Goal: Task Accomplishment & Management: Manage account settings

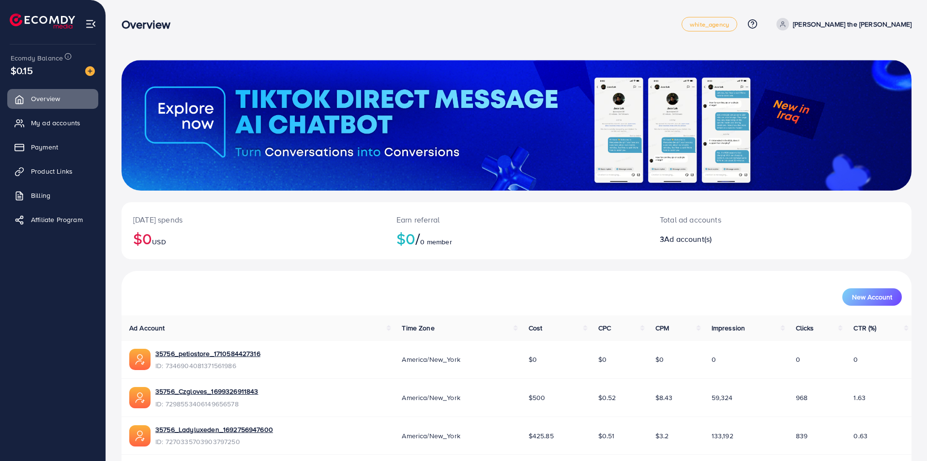
scroll to position [35, 0]
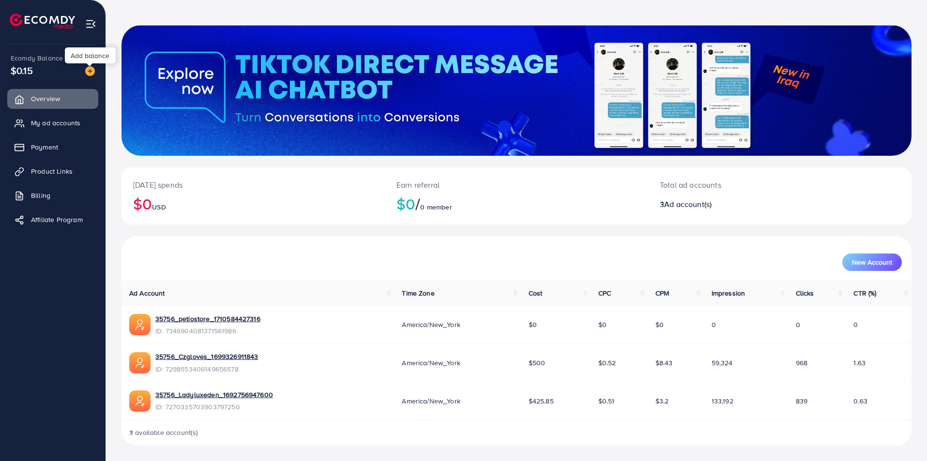
click at [91, 72] on img at bounding box center [90, 71] width 10 height 10
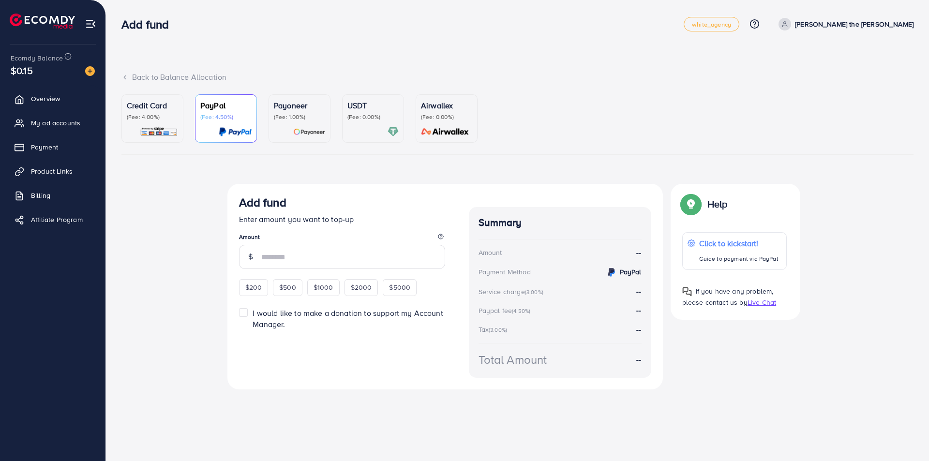
click at [310, 122] on div "Payoneer (Fee: 1.00%)" at bounding box center [299, 119] width 51 height 38
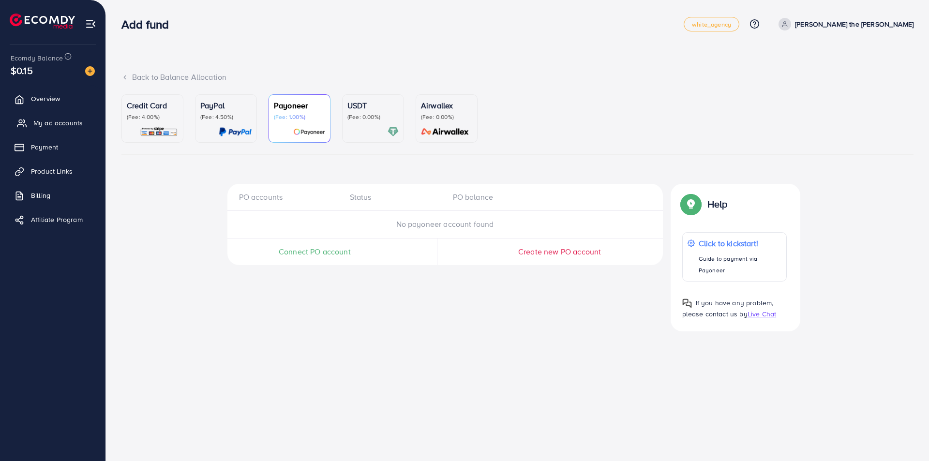
click at [67, 126] on span "My ad accounts" at bounding box center [57, 123] width 49 height 10
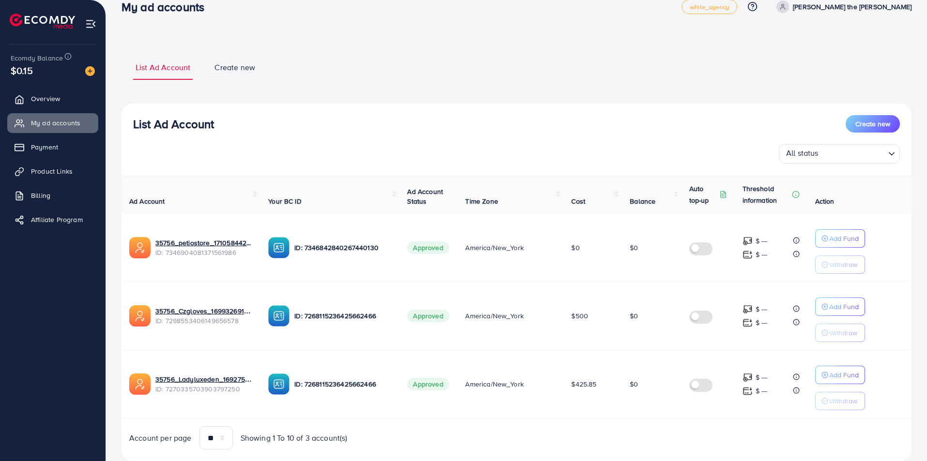
scroll to position [45, 0]
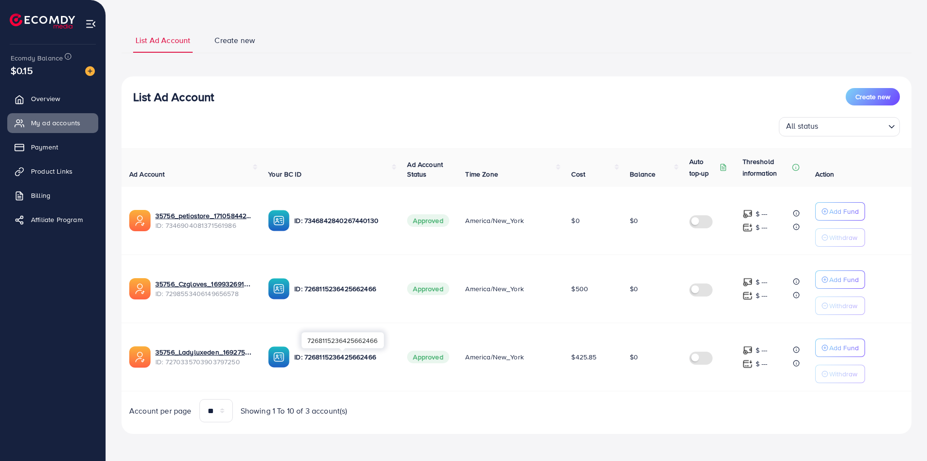
click at [319, 360] on p "ID: 7268115236425662466" at bounding box center [342, 357] width 97 height 12
click at [282, 358] on img at bounding box center [278, 357] width 21 height 21
click at [299, 358] on p "ID: 7268115236425662466" at bounding box center [342, 357] width 97 height 12
click at [332, 361] on p "ID: 7268115236425662466" at bounding box center [342, 357] width 97 height 12
click at [50, 148] on span "Payment" at bounding box center [46, 147] width 27 height 10
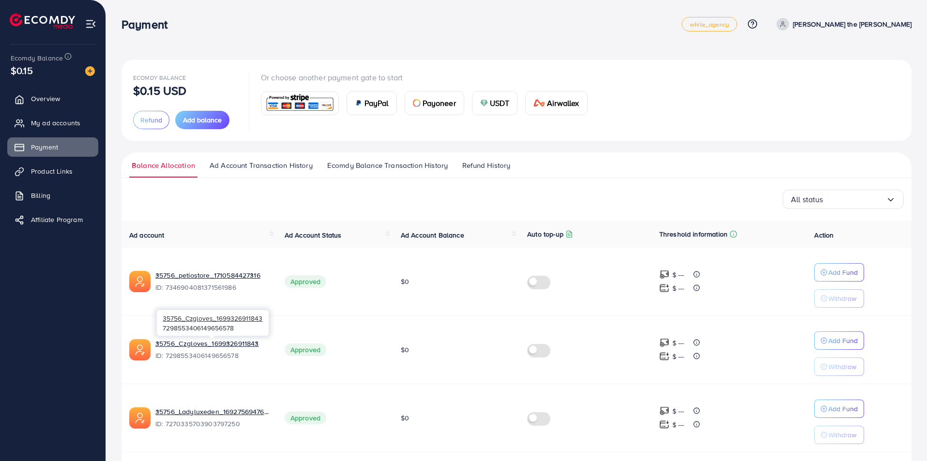
scroll to position [32, 0]
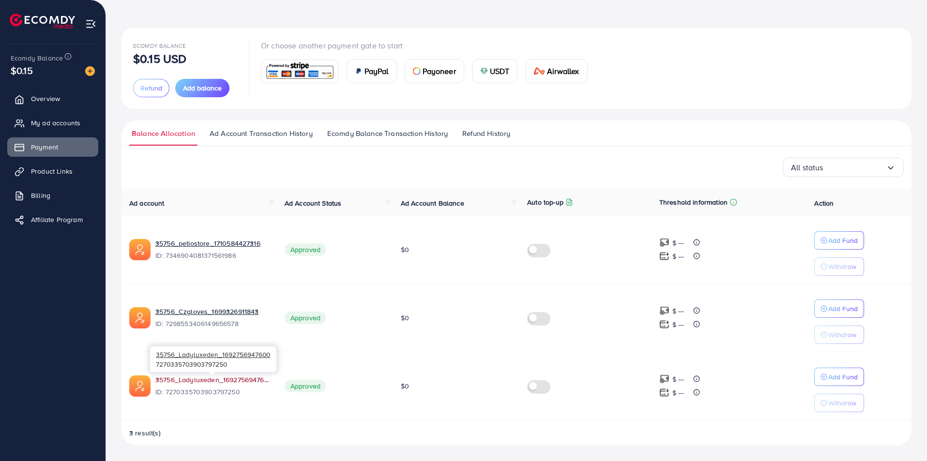
click at [232, 382] on link "35756_Ladyluxeden_1692756947600" at bounding box center [212, 380] width 114 height 10
